Goal: Check status

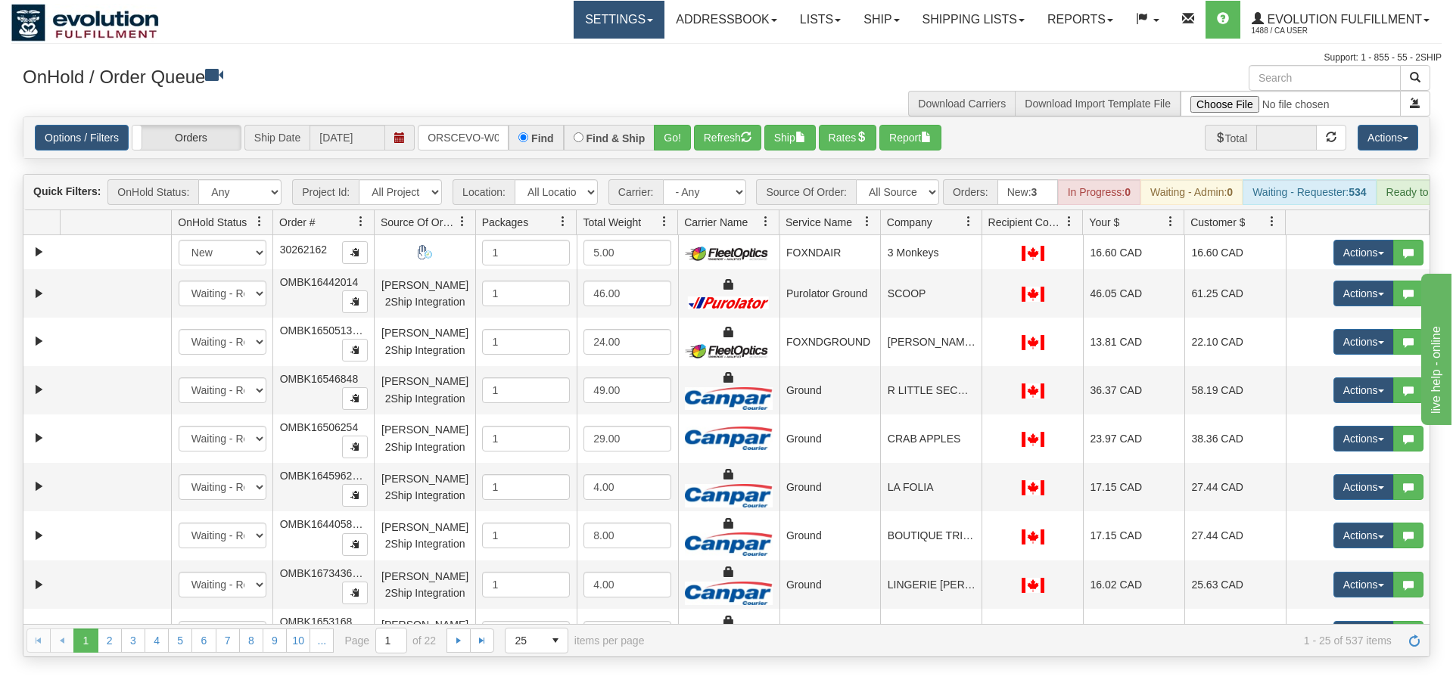
scroll to position [0, 31]
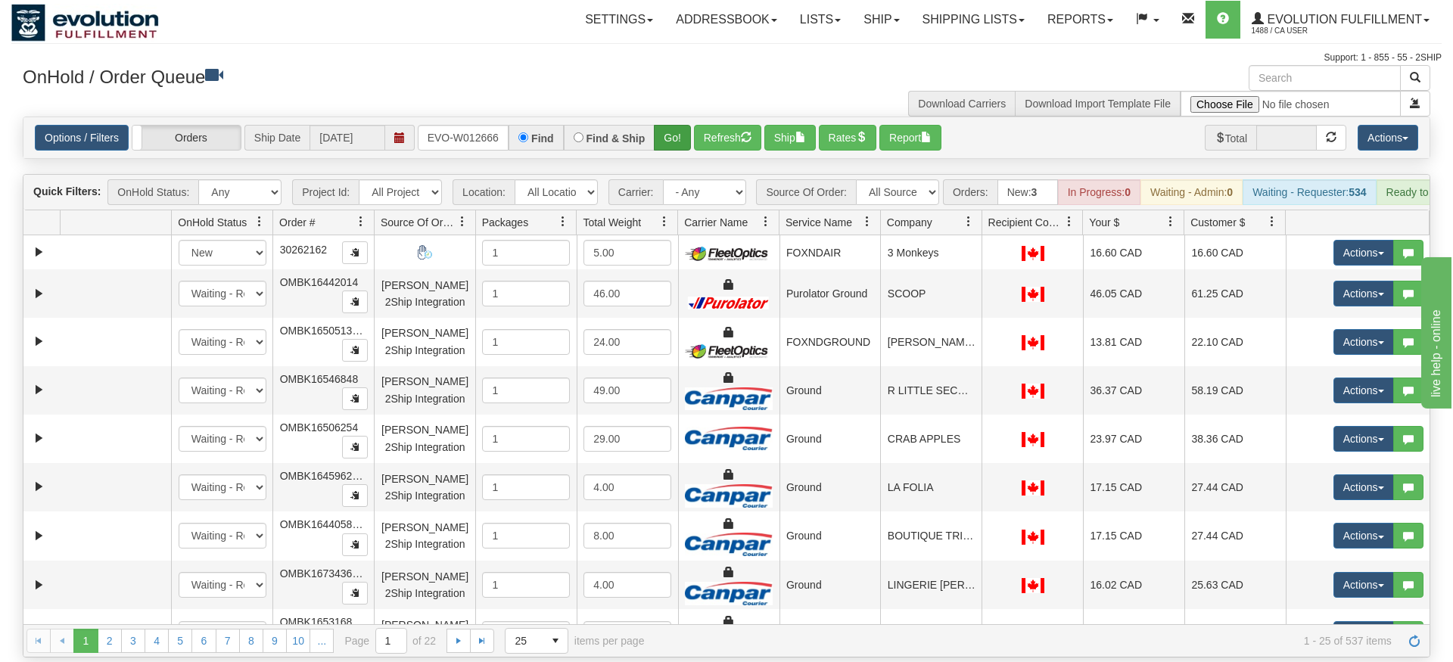
type input "ORSCEVO-W012666"
drag, startPoint x: 662, startPoint y: 123, endPoint x: 679, endPoint y: 131, distance: 18.6
click at [665, 151] on div "Is equal to Is not equal to Contains Does not contains CAD USD EUR ZAR RON ANG …" at bounding box center [726, 387] width 1430 height 541
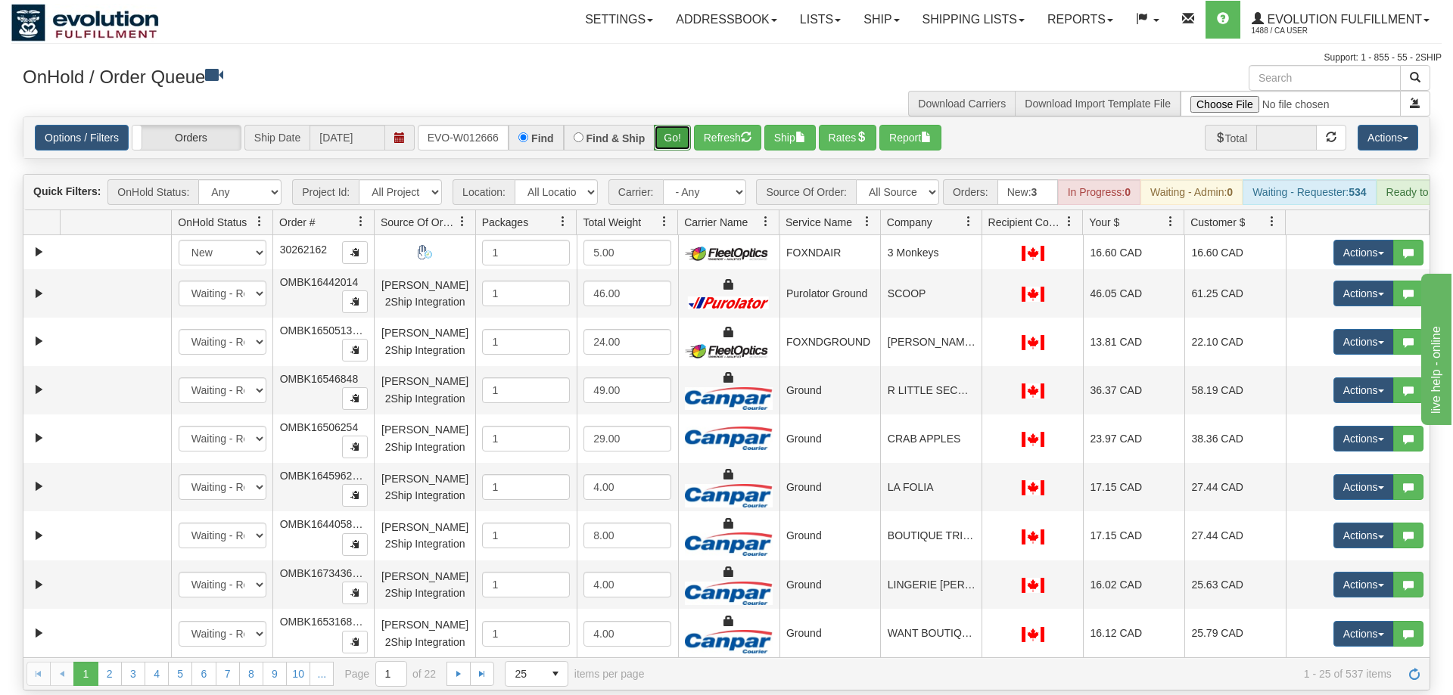
click at [682, 125] on button "Go!" at bounding box center [672, 138] width 37 height 26
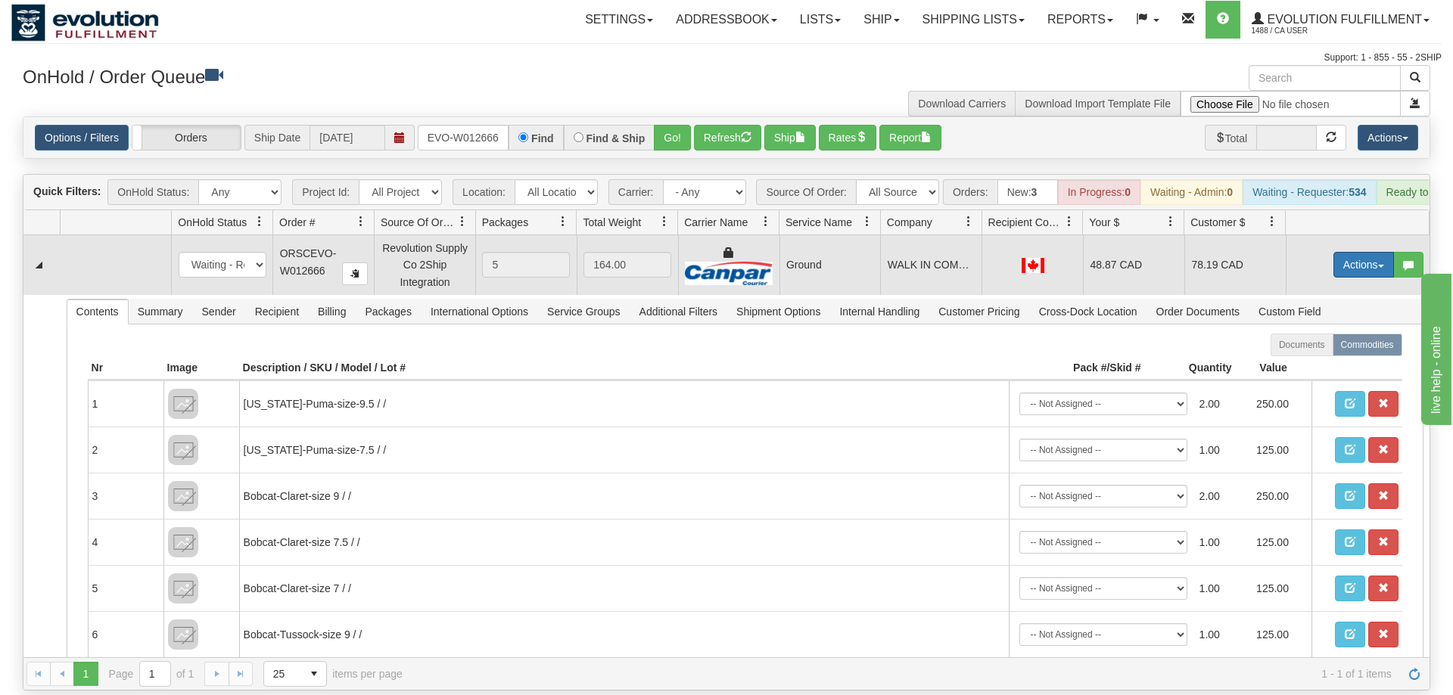
click at [1348, 252] on button "Actions" at bounding box center [1363, 265] width 61 height 26
click at [1292, 347] on span "Ship" at bounding box center [1303, 353] width 32 height 12
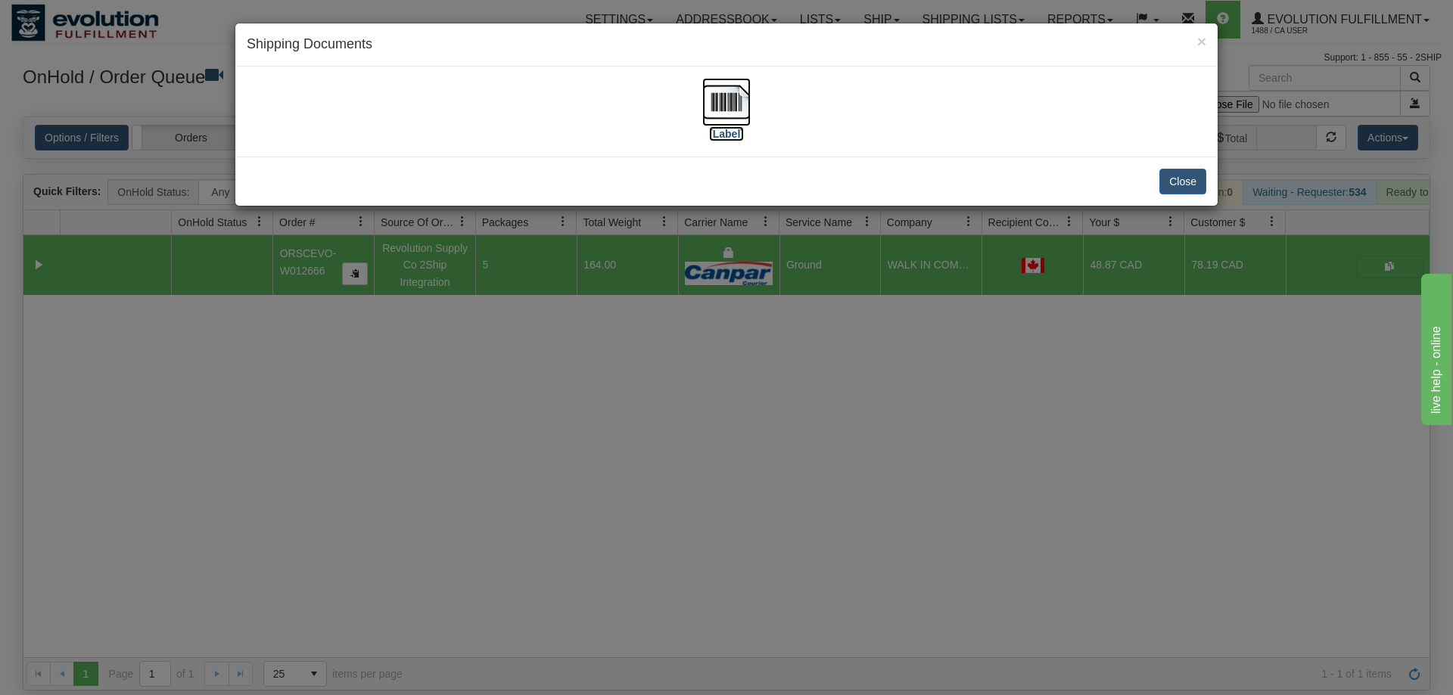
click at [704, 94] on img at bounding box center [726, 102] width 48 height 48
click at [716, 105] on img at bounding box center [726, 102] width 48 height 48
click at [724, 101] on img at bounding box center [726, 102] width 48 height 48
drag, startPoint x: 775, startPoint y: 442, endPoint x: 807, endPoint y: 31, distance: 412.2
click at [794, 369] on div "× Shipping Documents [Label] Close" at bounding box center [726, 347] width 1453 height 695
